Goal: Transaction & Acquisition: Purchase product/service

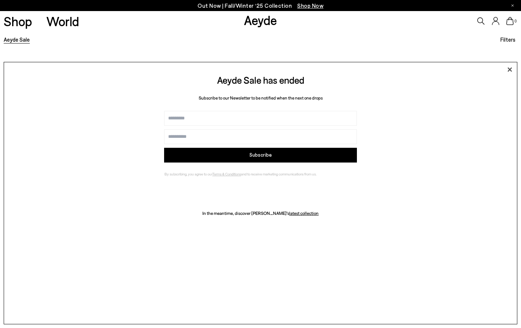
click at [510, 66] on icon at bounding box center [509, 69] width 11 height 11
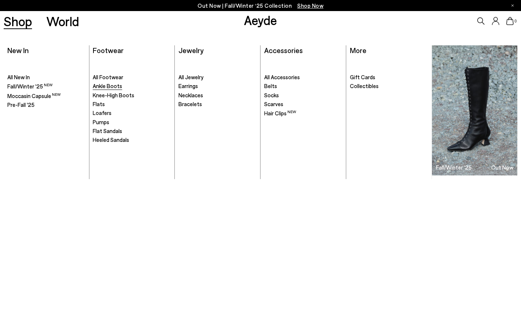
click at [108, 86] on span "Ankle Boots" at bounding box center [107, 85] width 29 height 7
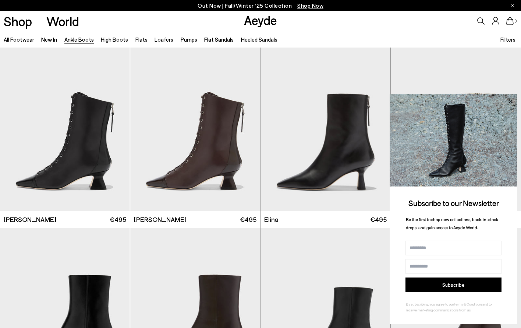
click at [512, 100] on icon at bounding box center [511, 101] width 10 height 10
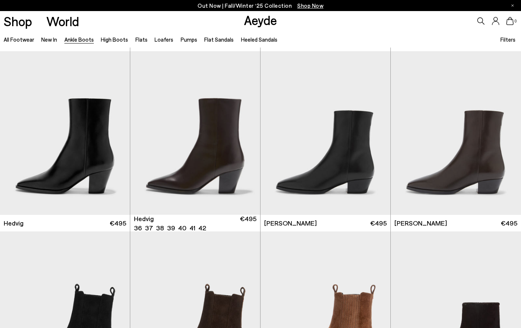
scroll to position [177, 0]
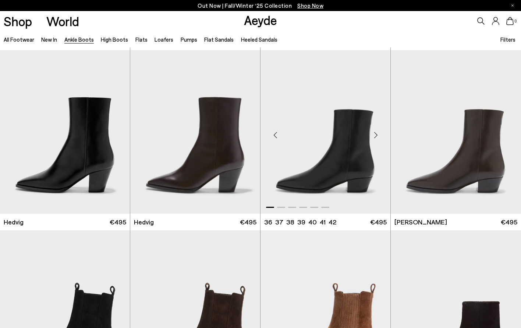
click at [376, 134] on div "Next slide" at bounding box center [376, 135] width 22 height 22
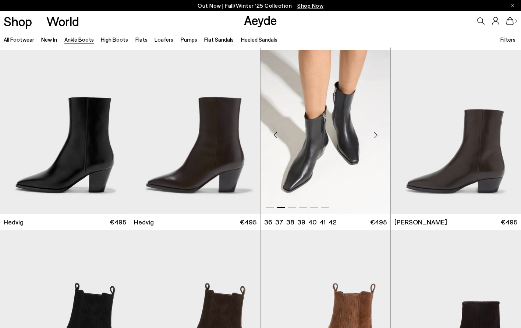
click at [376, 134] on div "Next slide" at bounding box center [376, 135] width 22 height 22
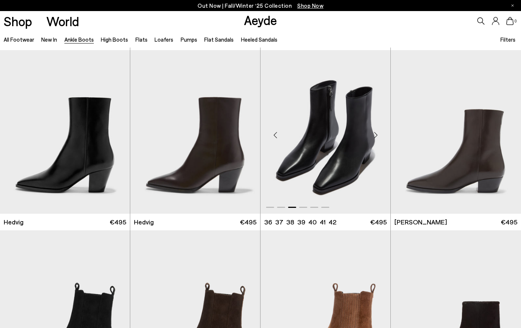
click at [376, 134] on div "Next slide" at bounding box center [376, 135] width 22 height 22
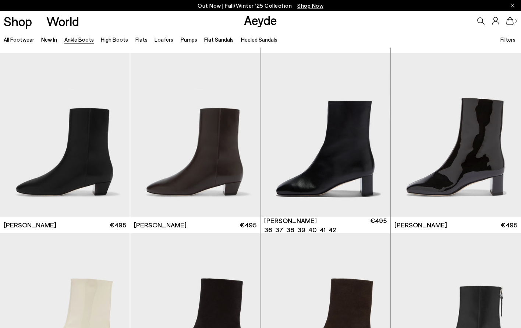
scroll to position [1255, 0]
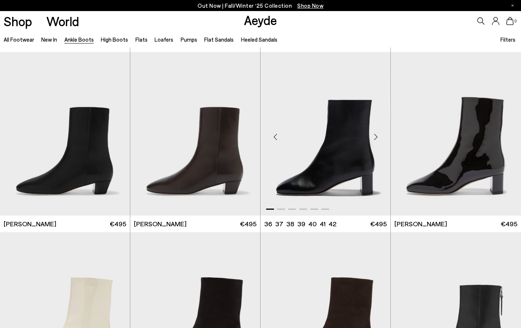
click at [376, 135] on div "Next slide" at bounding box center [376, 136] width 22 height 22
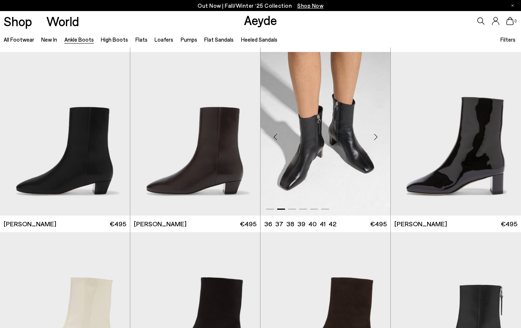
click at [376, 135] on div "Next slide" at bounding box center [376, 136] width 22 height 22
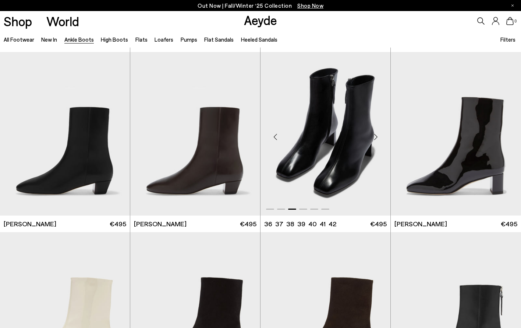
click at [376, 135] on div "Next slide" at bounding box center [376, 136] width 22 height 22
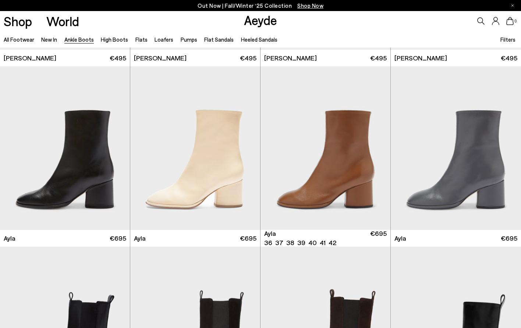
scroll to position [1961, 0]
click at [114, 150] on div "Next slide" at bounding box center [115, 150] width 22 height 22
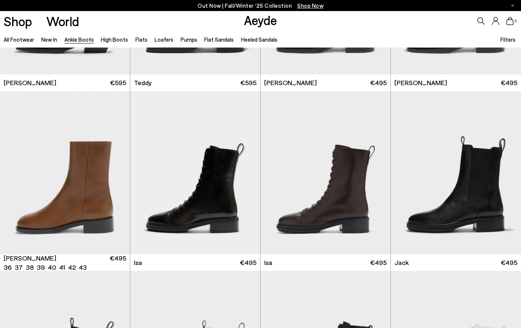
scroll to position [2497, 0]
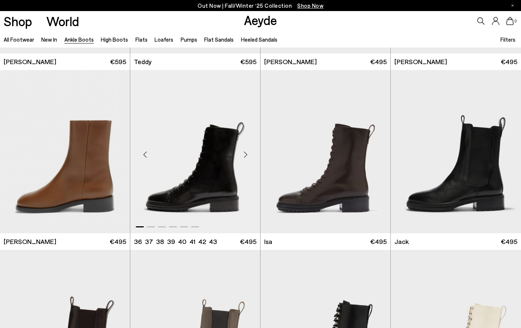
click at [245, 153] on div "Next slide" at bounding box center [245, 154] width 22 height 22
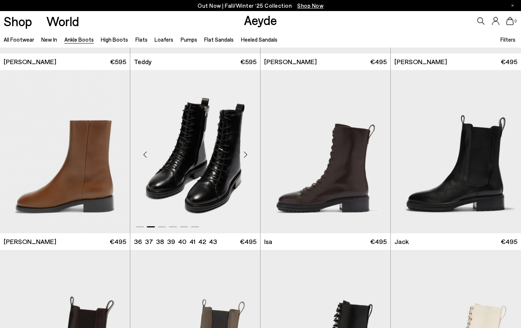
click at [245, 153] on div "Next slide" at bounding box center [245, 154] width 22 height 22
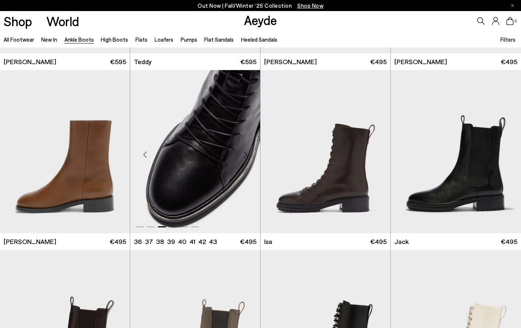
click at [245, 153] on div "Next slide" at bounding box center [245, 154] width 22 height 22
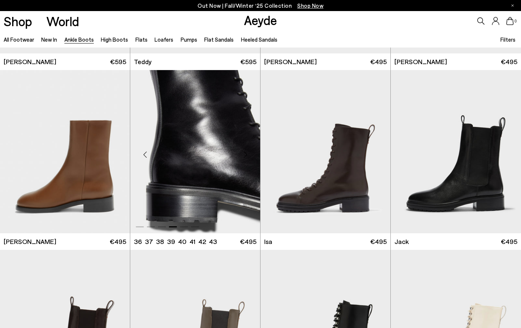
click at [245, 153] on div "Next slide" at bounding box center [245, 154] width 22 height 22
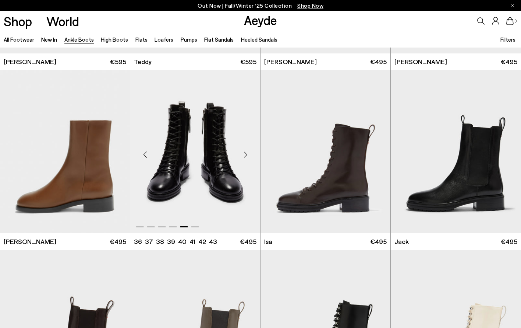
click at [245, 153] on div "Next slide" at bounding box center [245, 154] width 22 height 22
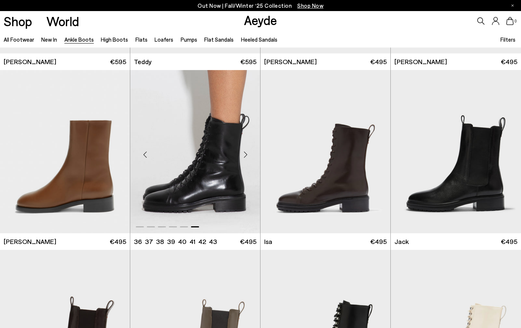
click at [145, 153] on div "Previous slide" at bounding box center [145, 154] width 22 height 22
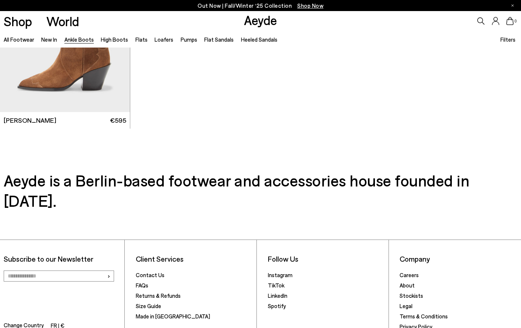
scroll to position [3914, 0]
